Goal: Obtain resource: Obtain resource

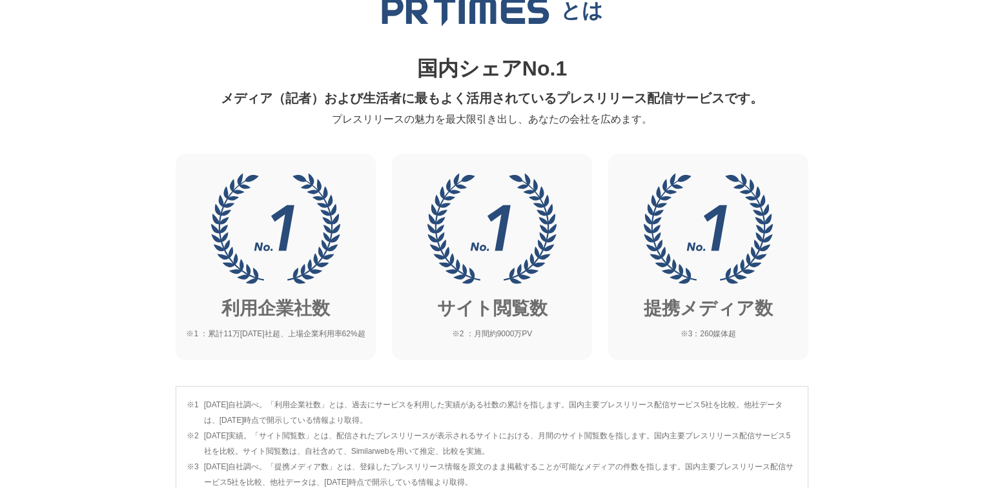
scroll to position [465, 0]
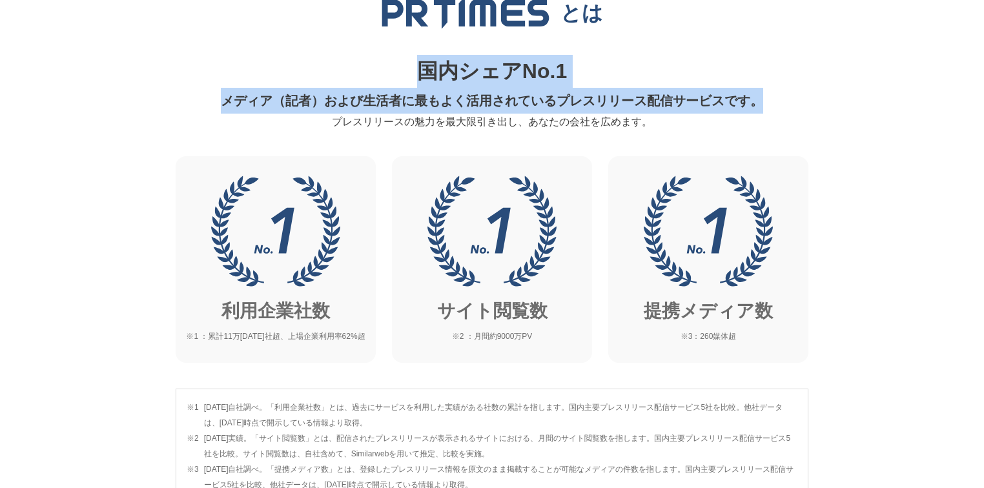
drag, startPoint x: 424, startPoint y: 67, endPoint x: 769, endPoint y: 106, distance: 347.1
click at [769, 106] on div "国内シェアNo.1 メディア（記者）および生活者に最もよく活用されているプレスリリース配信サービスです。 プレスリリースの魅力を最大限引き出し、あなたの会社を…" at bounding box center [492, 93] width 618 height 76
copy div "国内シェアNo.1 メディア（記者）および生活者に最もよく活用されているプレスリリース配信サービスです。"
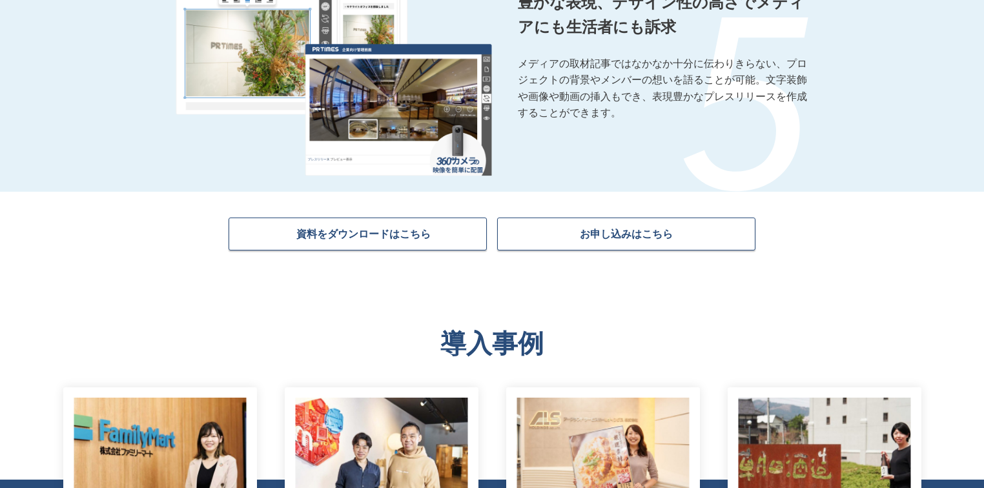
scroll to position [2170, 0]
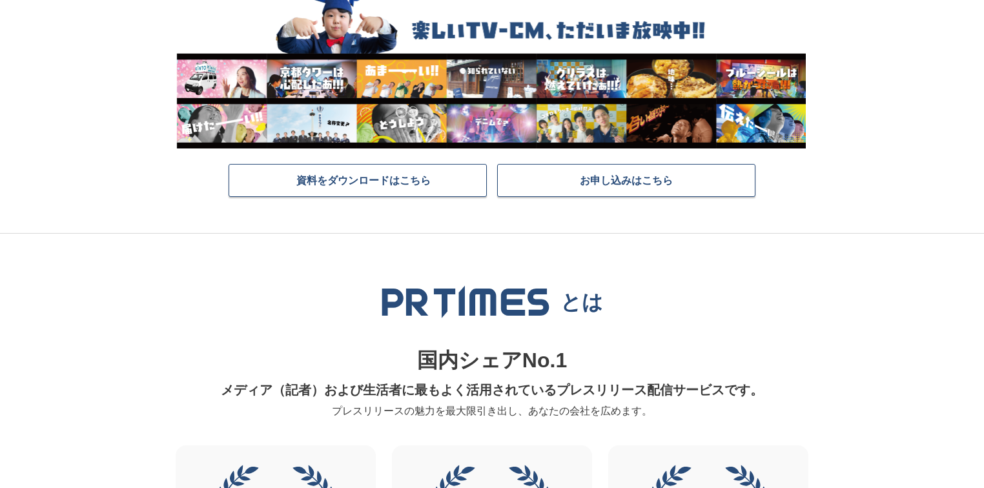
scroll to position [362, 0]
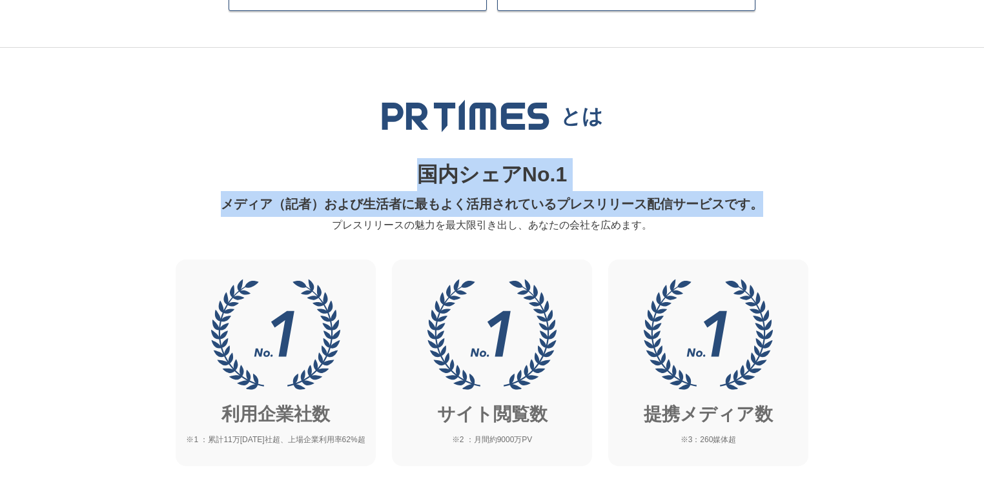
drag, startPoint x: 771, startPoint y: 205, endPoint x: 399, endPoint y: 183, distance: 372.7
click at [399, 183] on div "国内シェアNo.1 メディア（記者）および生活者に最もよく活用されているプレスリリース配信サービスです。 プレスリリースの魅力を最大限引き出し、あなたの会社を…" at bounding box center [492, 196] width 618 height 76
copy div "国内シェアNo.1 メディア（記者）および生活者に最もよく活用されているプレスリリース配信サービスです。"
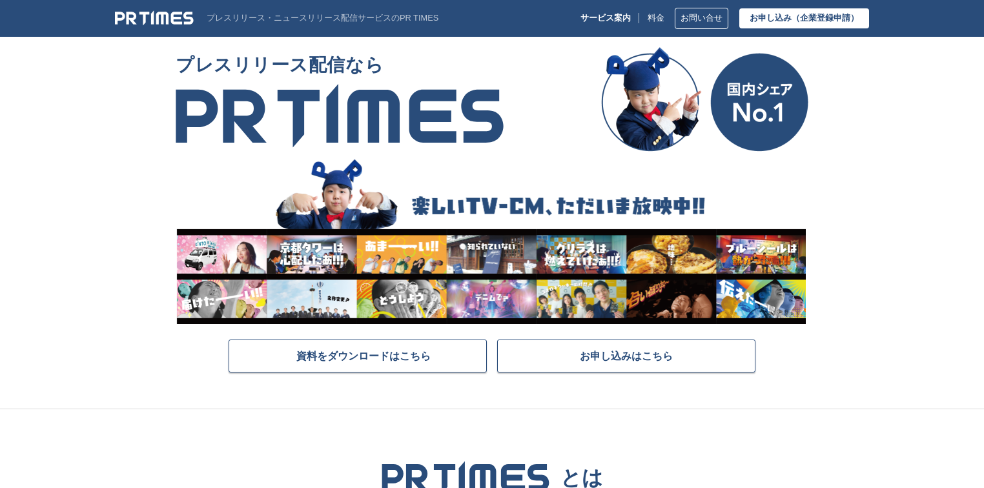
scroll to position [0, 0]
